Goal: Transaction & Acquisition: Download file/media

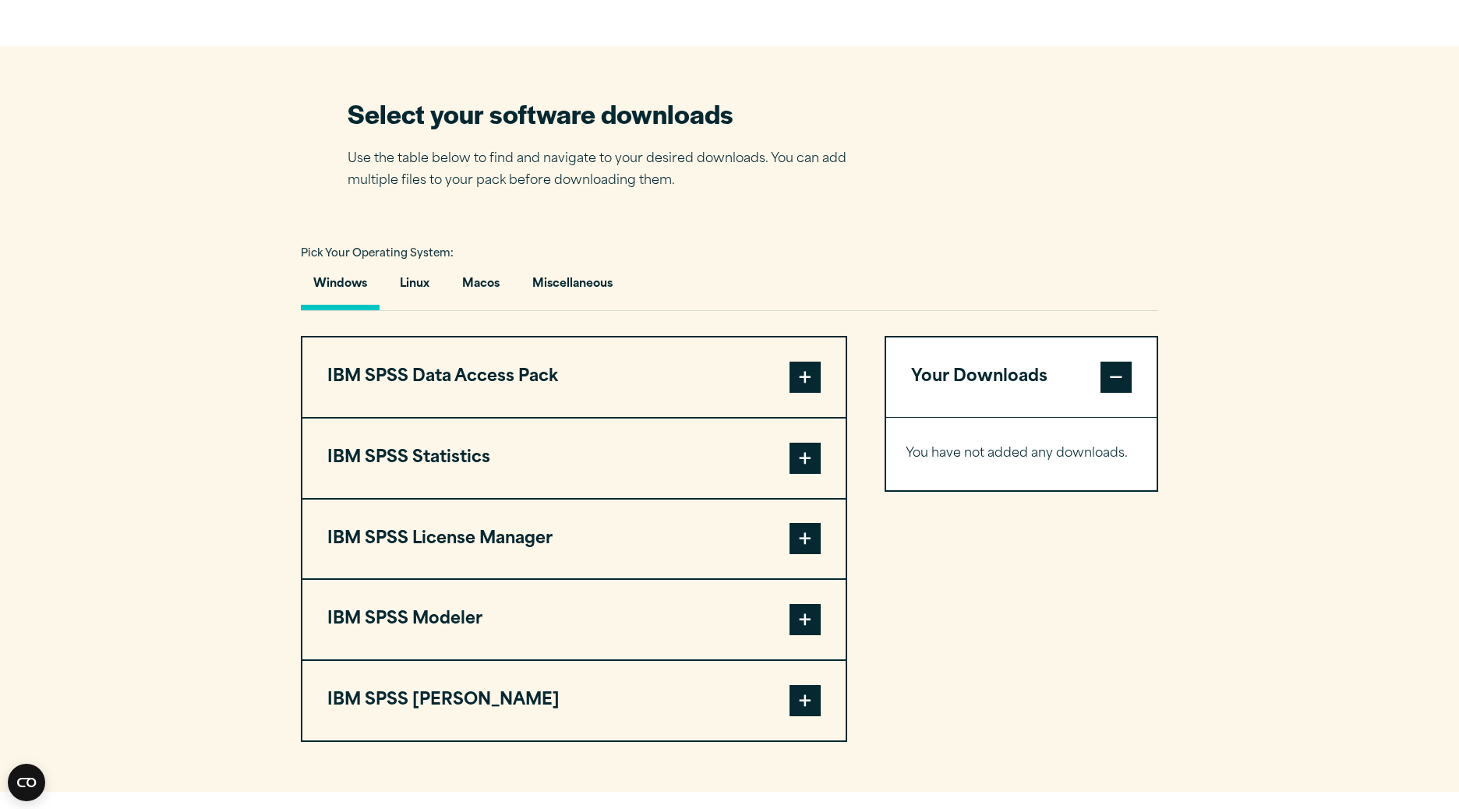
scroll to position [935, 0]
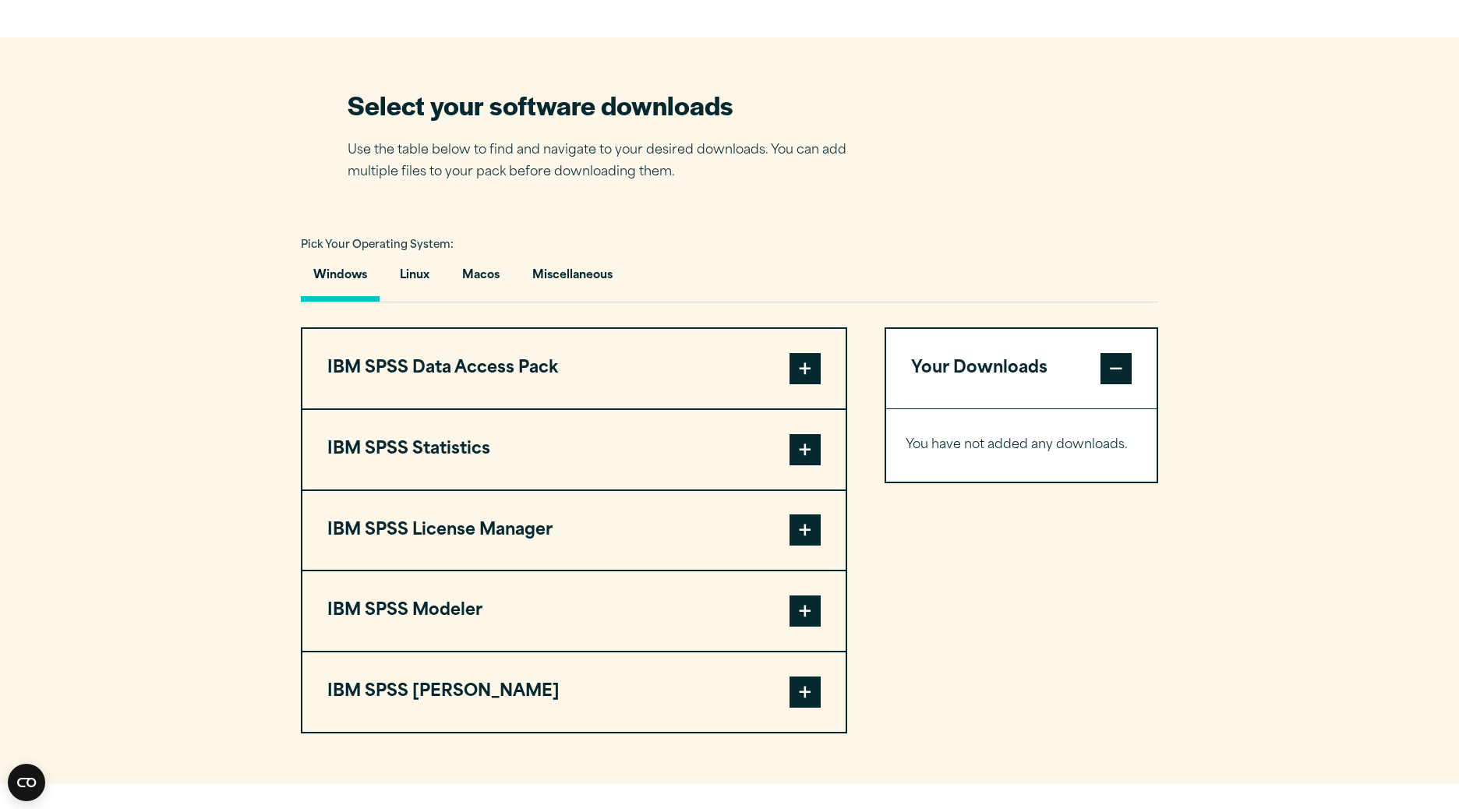
click at [541, 541] on button "IBM SPSS License Manager" at bounding box center [573, 531] width 543 height 80
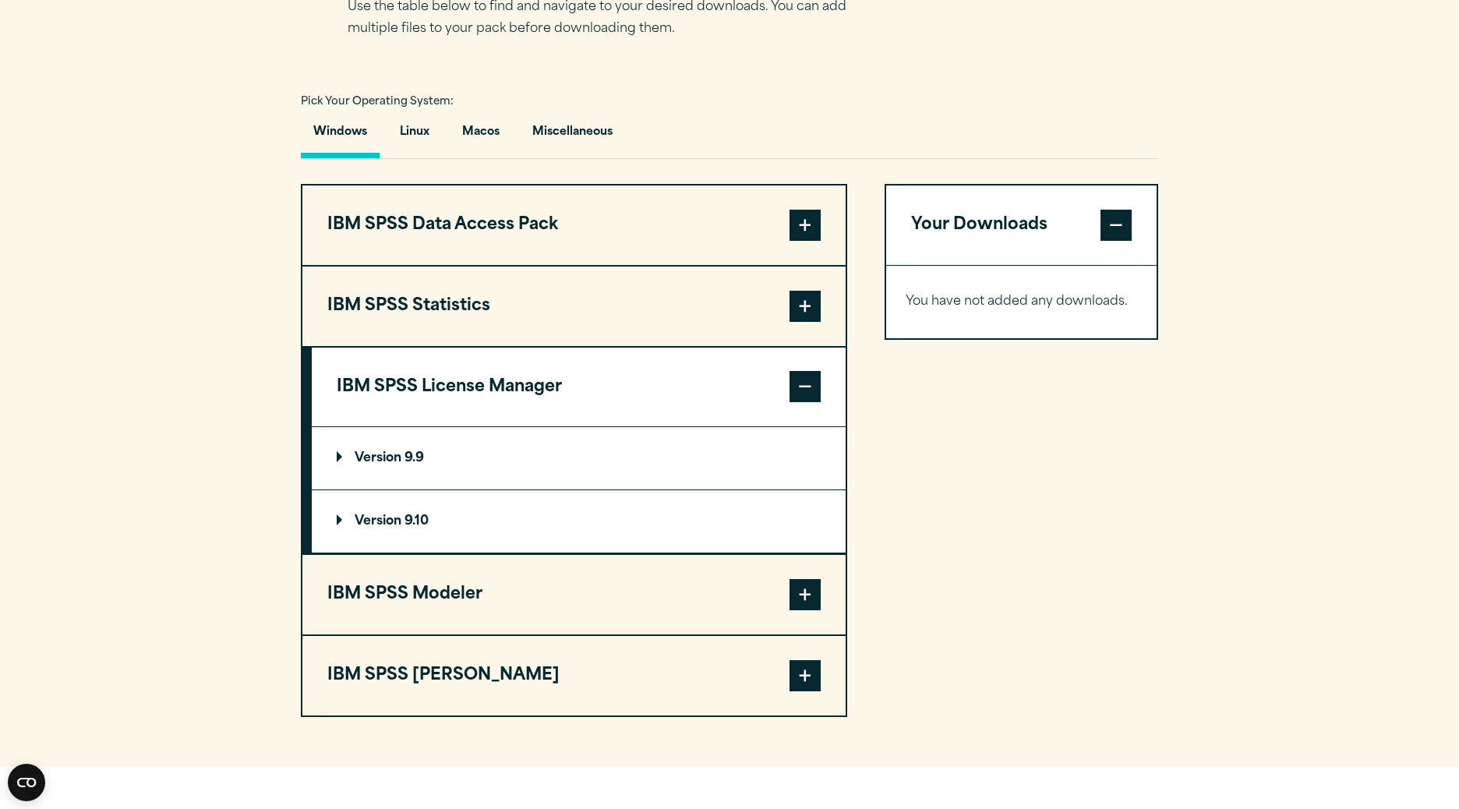
scroll to position [1172, 0]
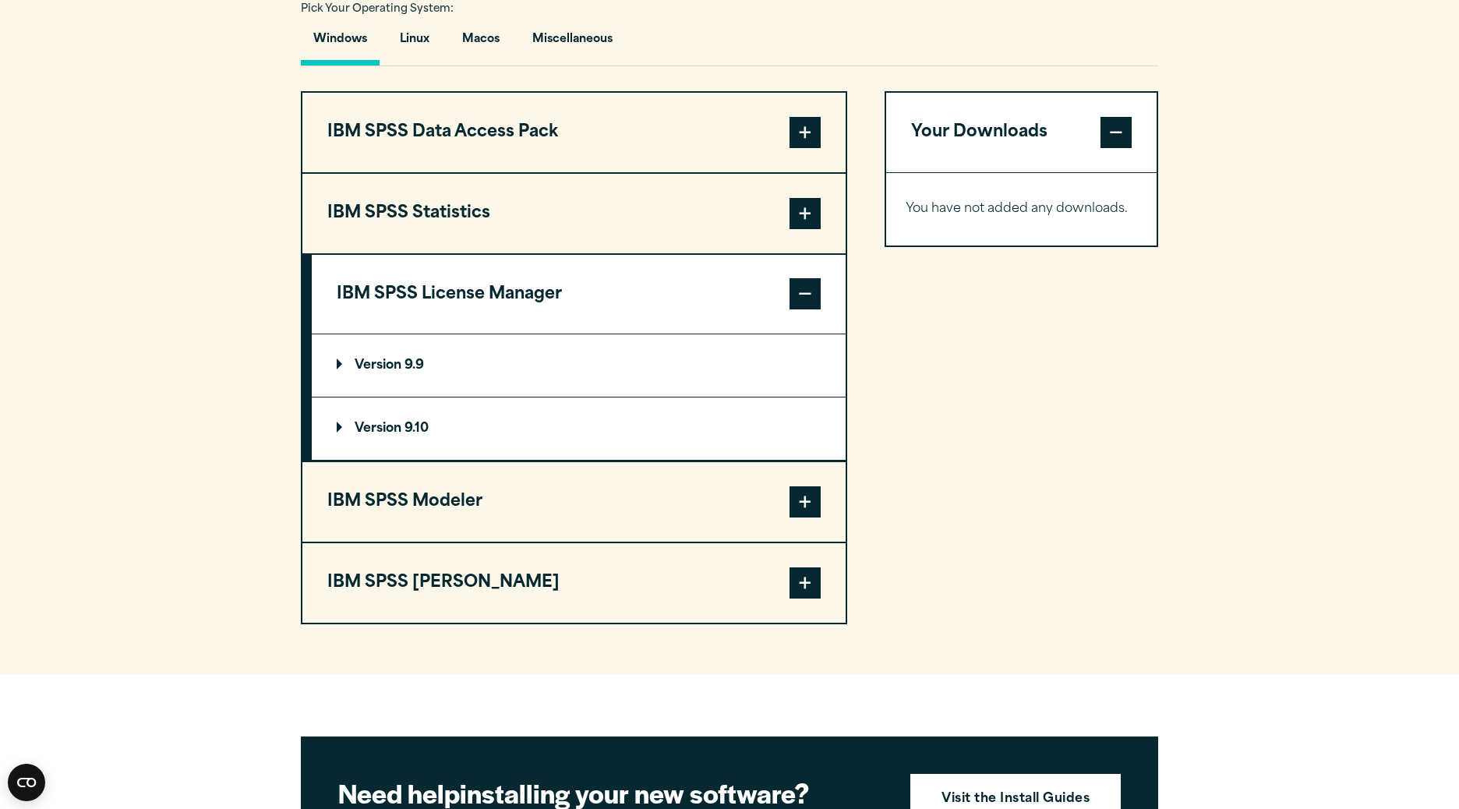
click at [414, 434] on p "Version 9.10" at bounding box center [383, 429] width 92 height 12
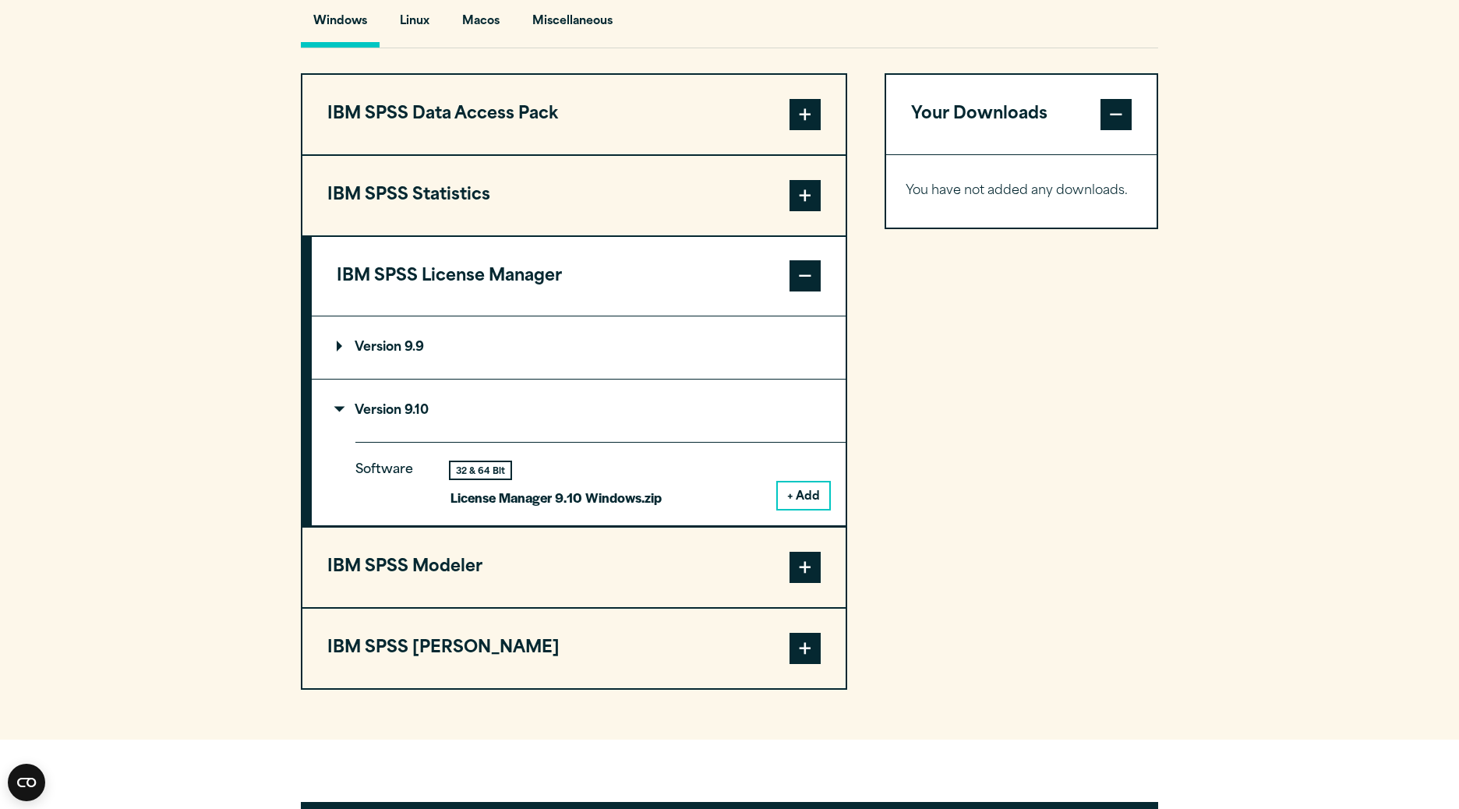
scroll to position [1279, 0]
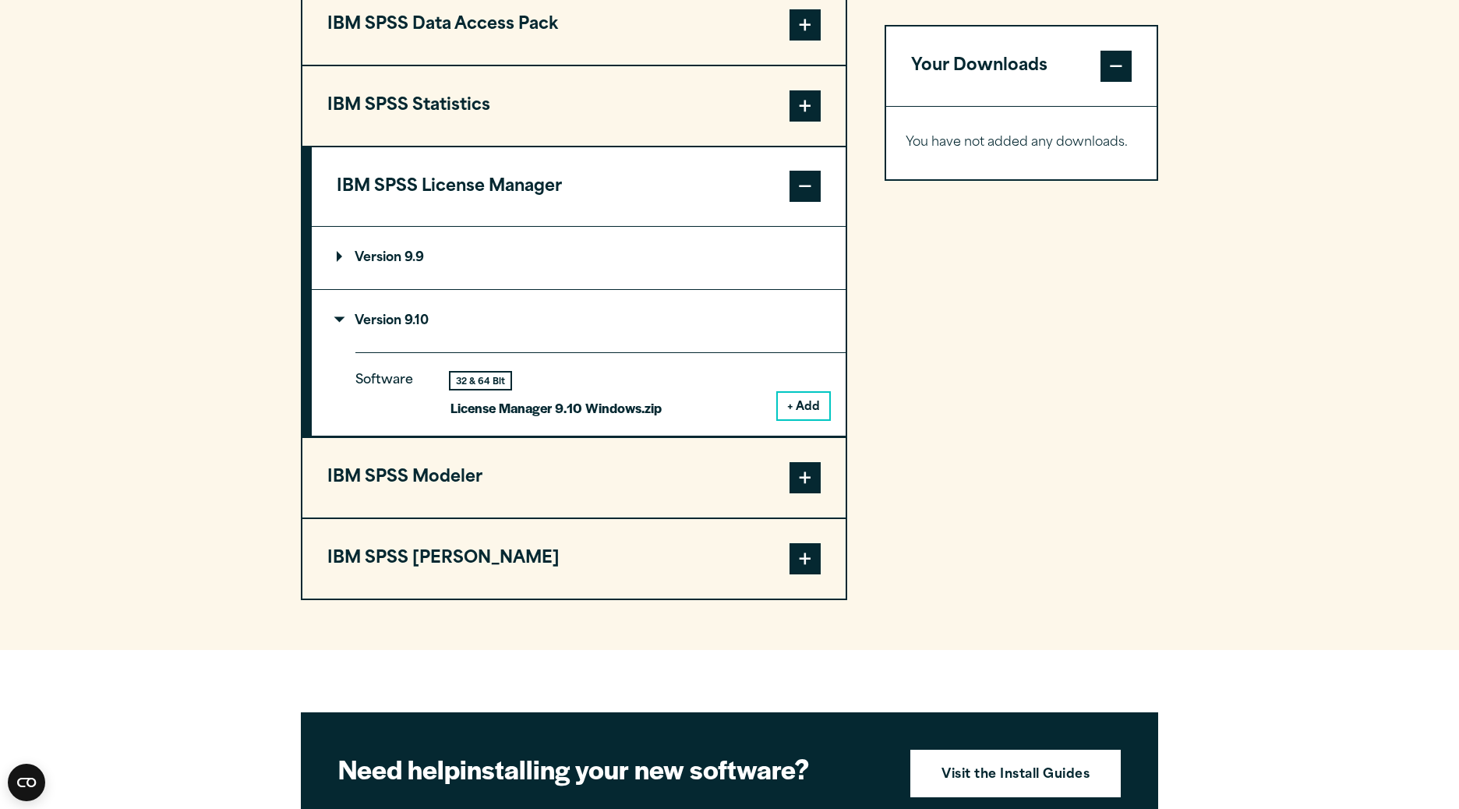
click at [804, 409] on button "+ Add" at bounding box center [803, 406] width 51 height 27
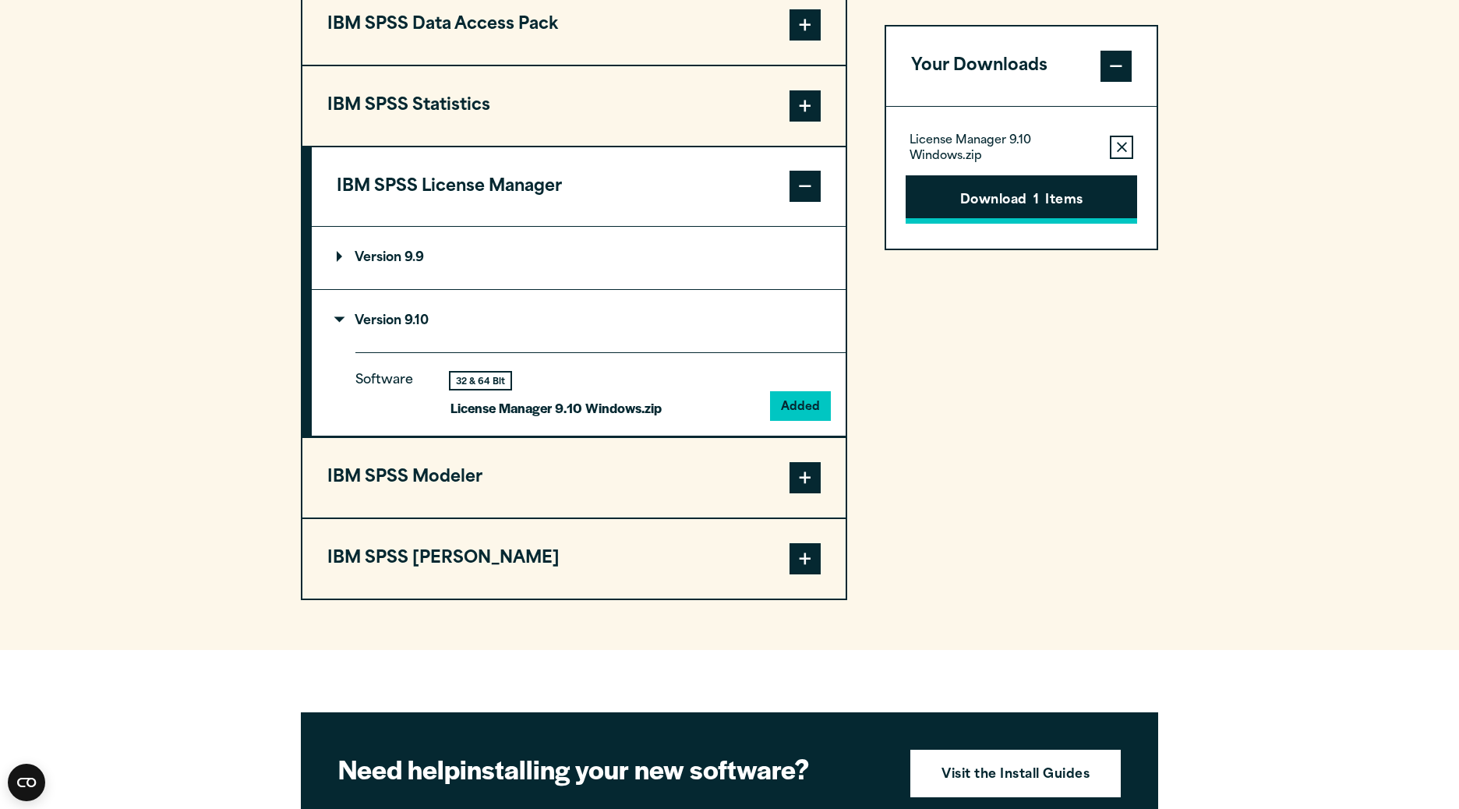
click at [1013, 205] on button "Download 1 Items" at bounding box center [1022, 199] width 232 height 48
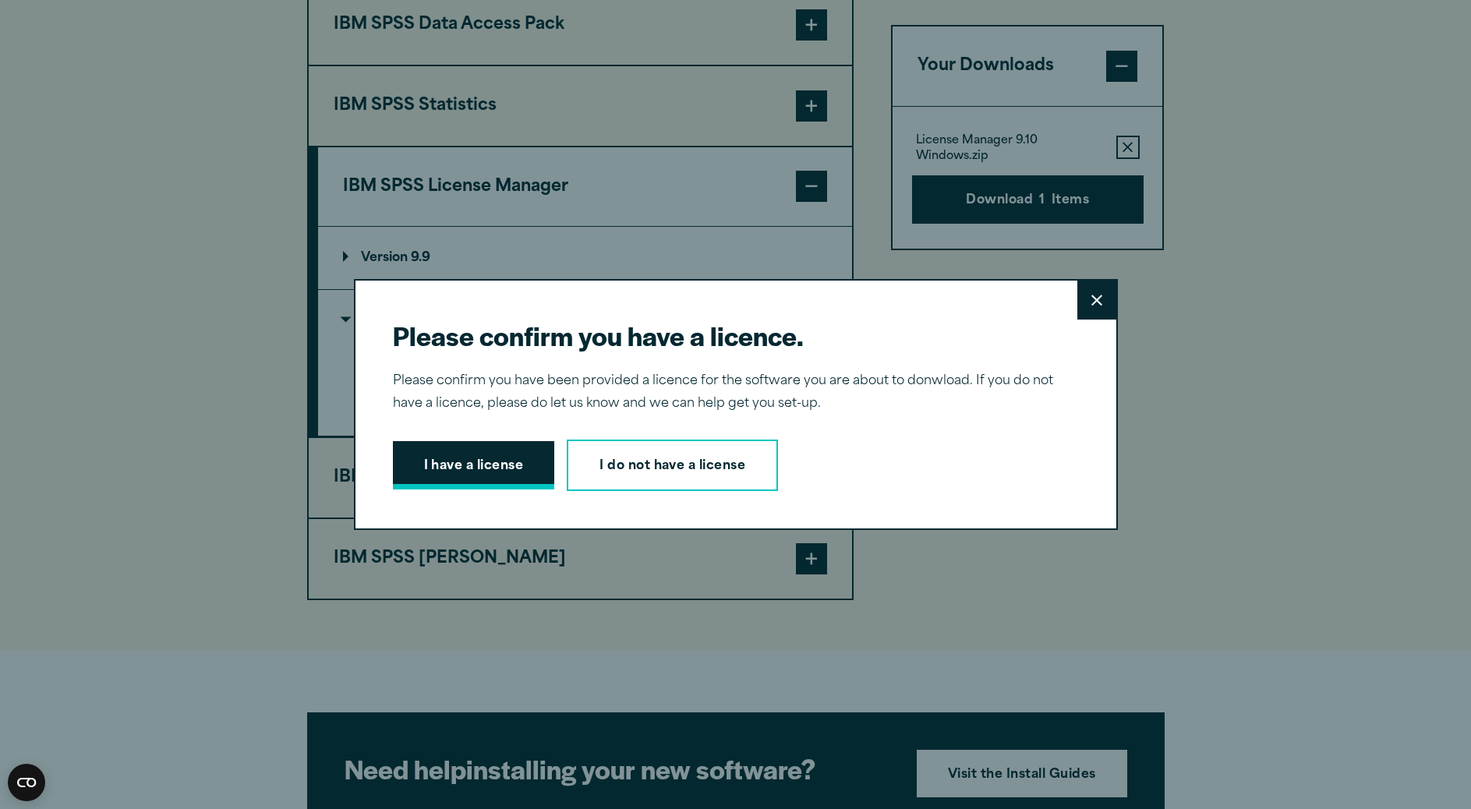
click at [515, 458] on button "I have a license" at bounding box center [474, 465] width 162 height 48
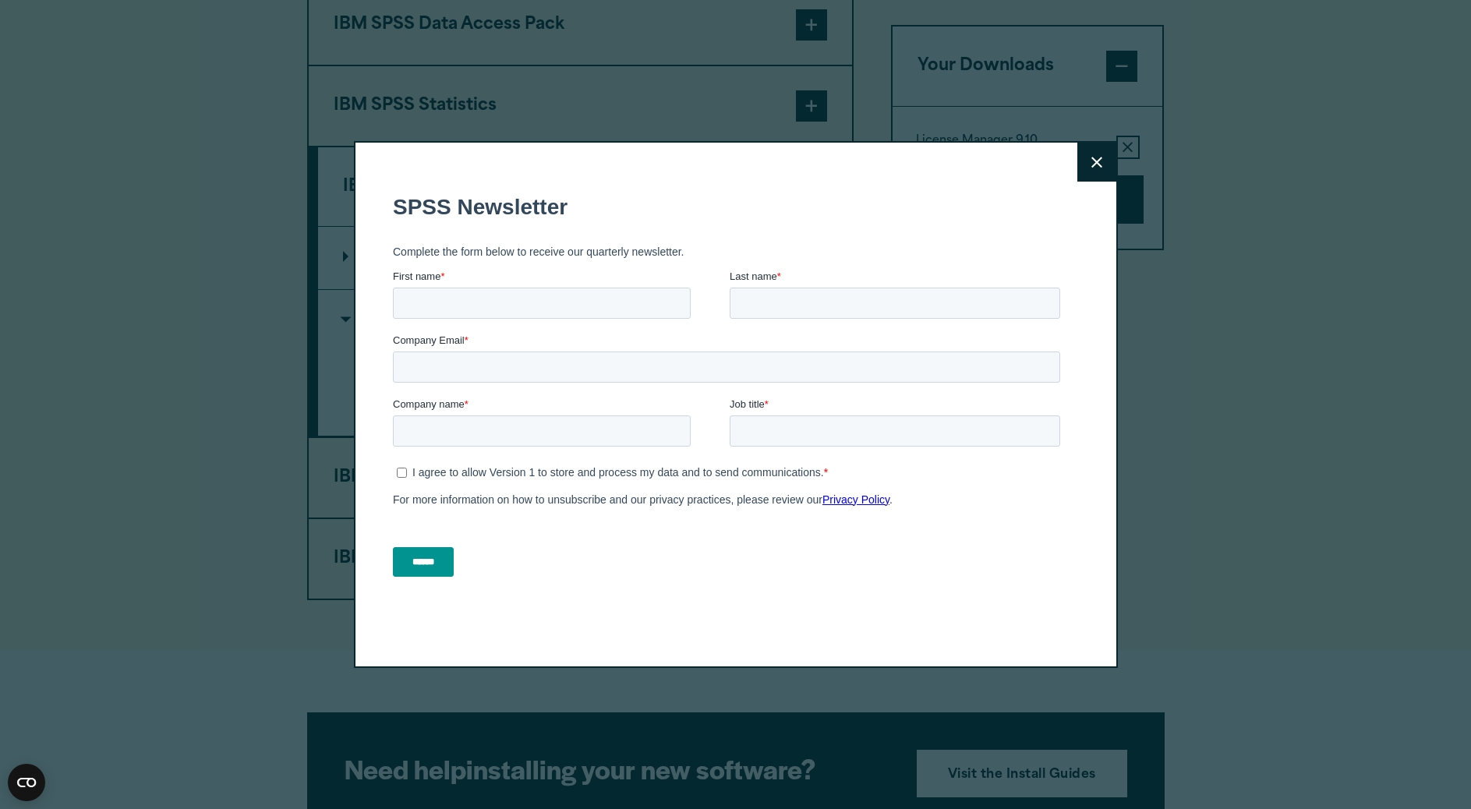
click at [441, 563] on input "******" at bounding box center [422, 562] width 61 height 30
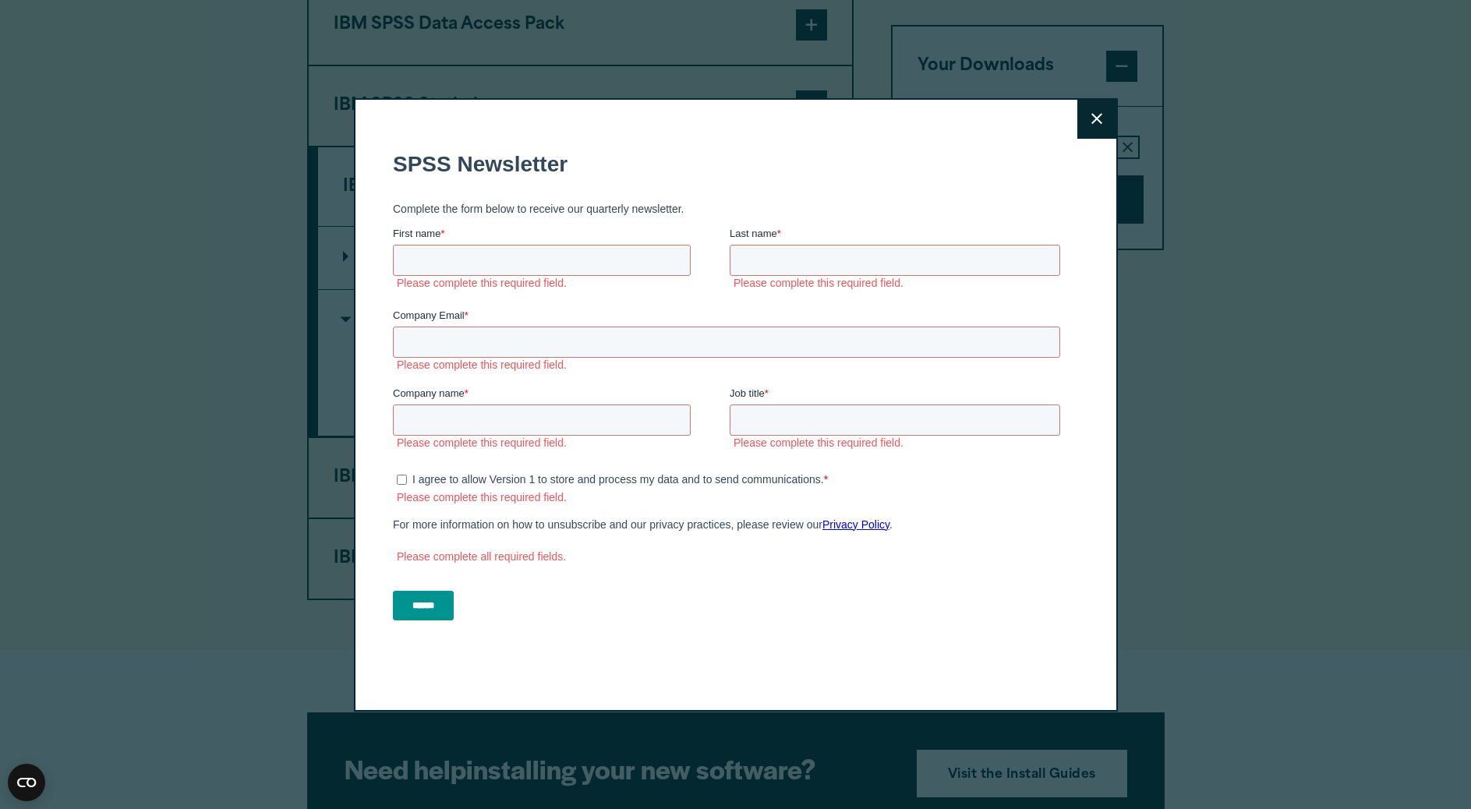
click at [1093, 115] on icon at bounding box center [1096, 118] width 11 height 11
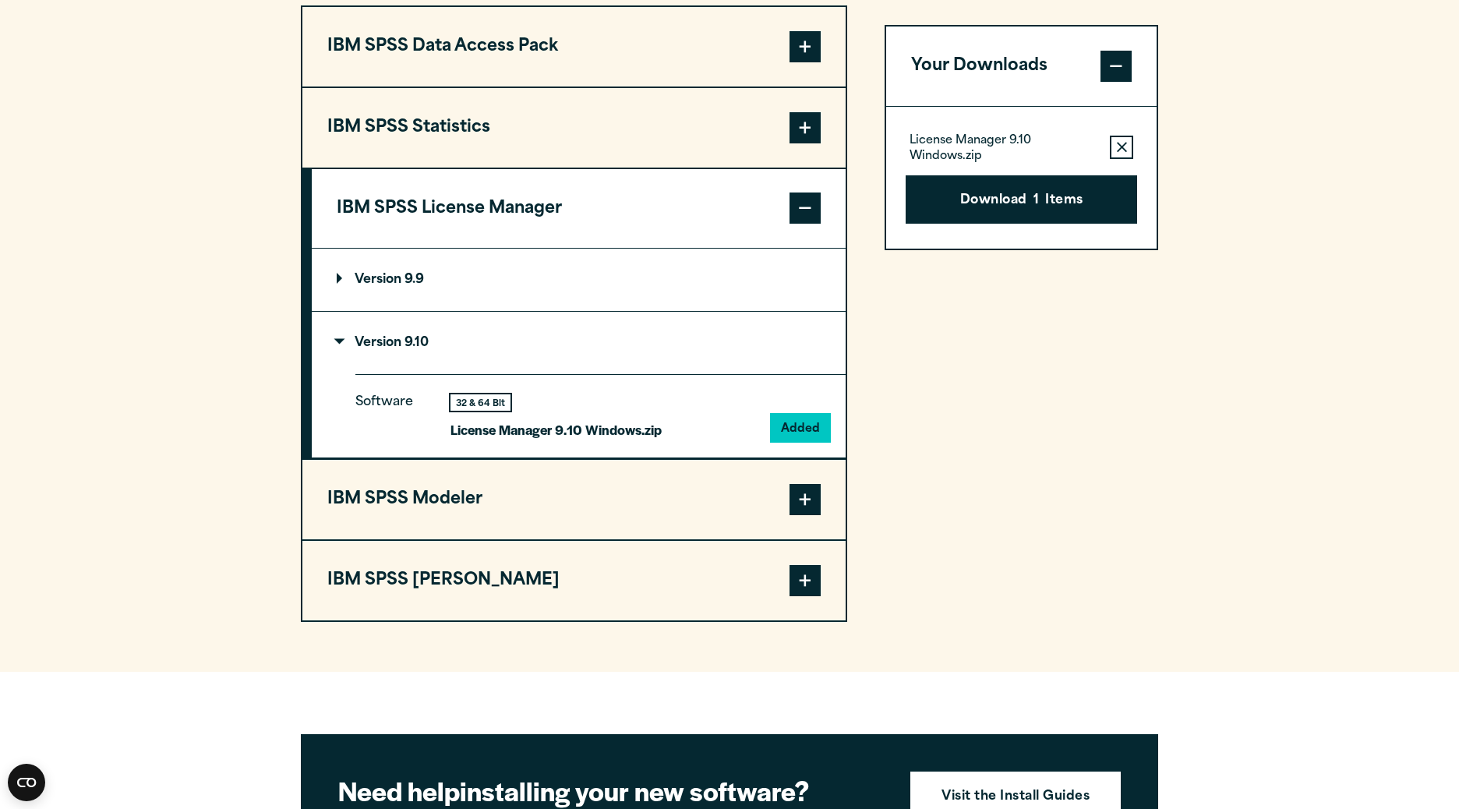
scroll to position [1256, 0]
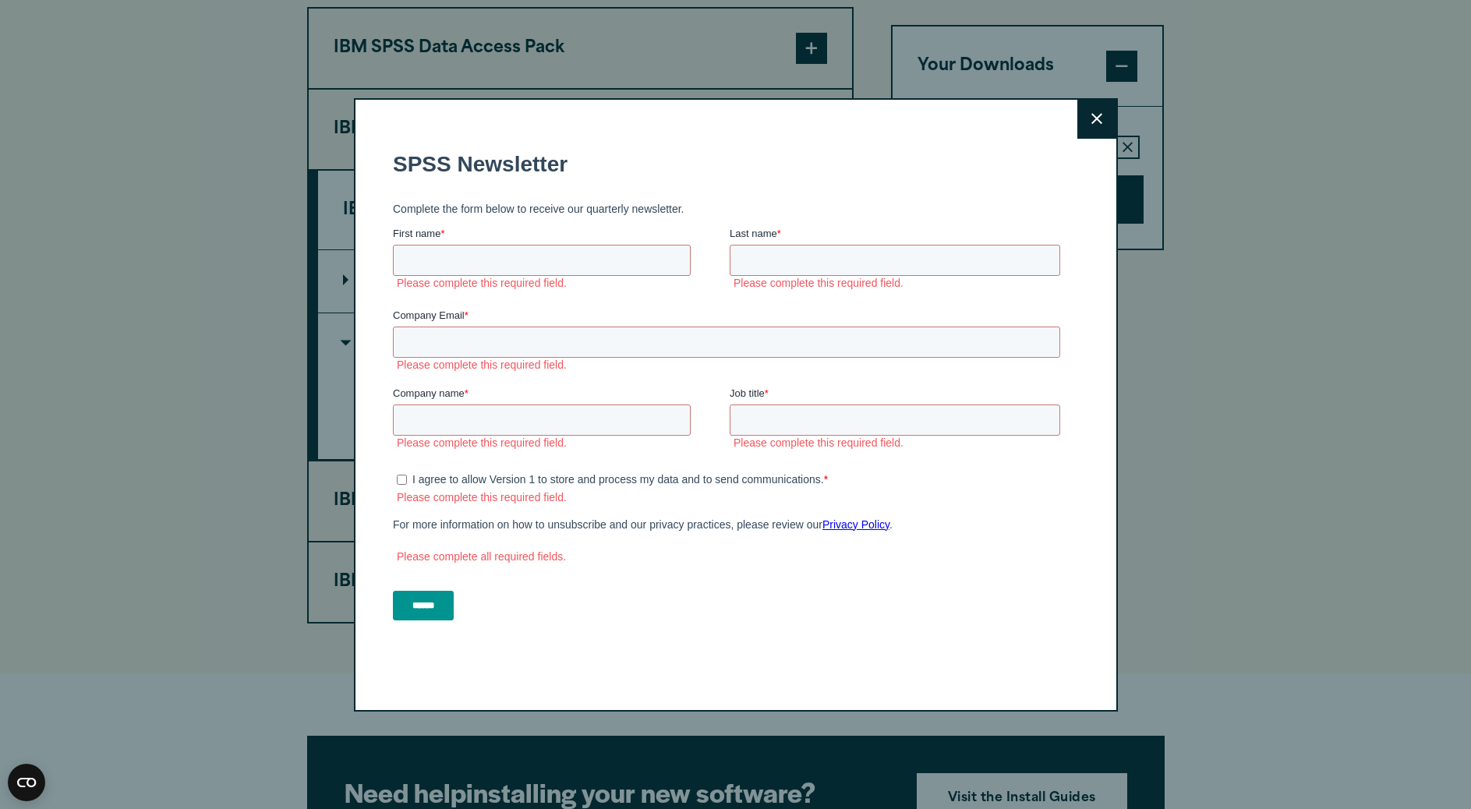
click at [1082, 115] on button "Close" at bounding box center [1096, 119] width 39 height 39
